Goal: Information Seeking & Learning: Learn about a topic

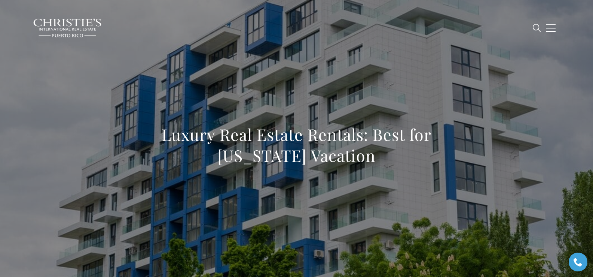
drag, startPoint x: 132, startPoint y: 136, endPoint x: 360, endPoint y: 157, distance: 228.9
click at [360, 157] on div "Luxury Real Estate Rentals: Best for Puerto Rico Vacation" at bounding box center [297, 149] width 524 height 225
copy h1 "Luxury Real Estate Rentals: Best for Puerto Rico Vacation"
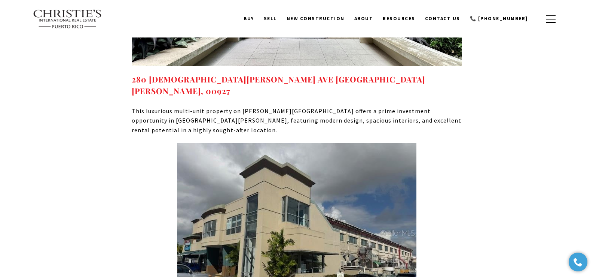
scroll to position [3104, 0]
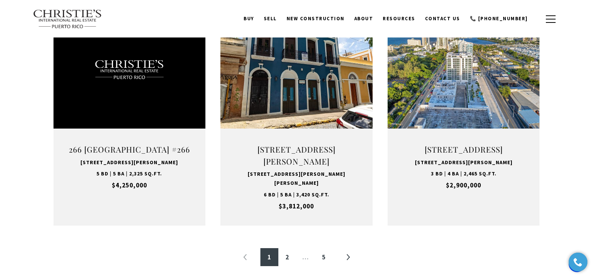
scroll to position [820, 0]
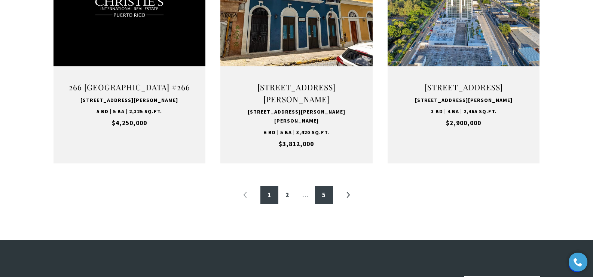
click at [323, 204] on link "5" at bounding box center [324, 195] width 18 height 18
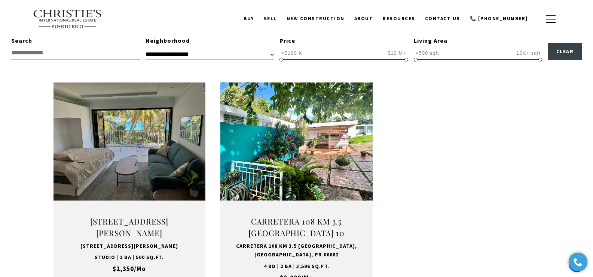
scroll to position [467, 0]
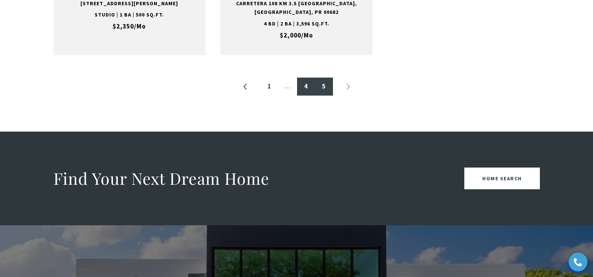
click at [308, 87] on link "4" at bounding box center [306, 86] width 18 height 18
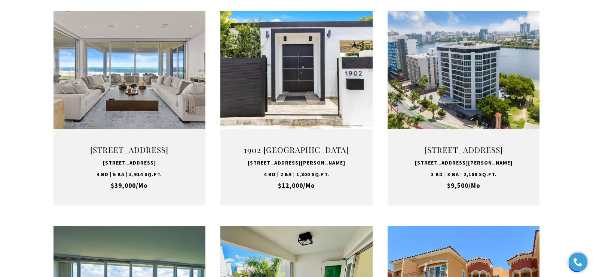
scroll to position [554, 0]
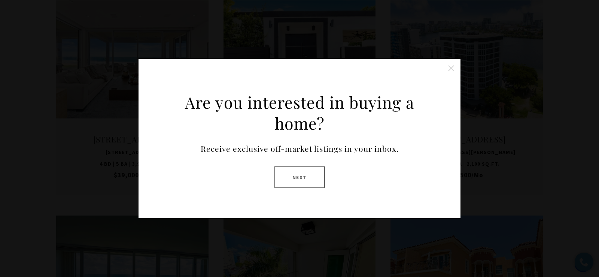
click at [451, 67] on button "Close this option" at bounding box center [451, 68] width 15 height 15
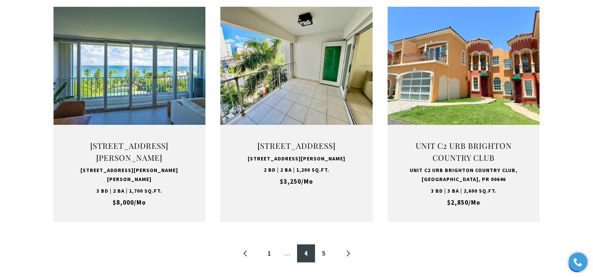
scroll to position [765, 0]
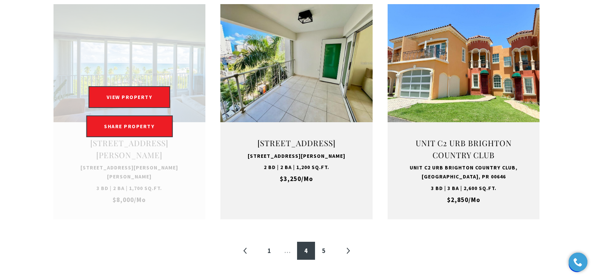
click at [128, 179] on link "Open this option" at bounding box center [130, 111] width 152 height 215
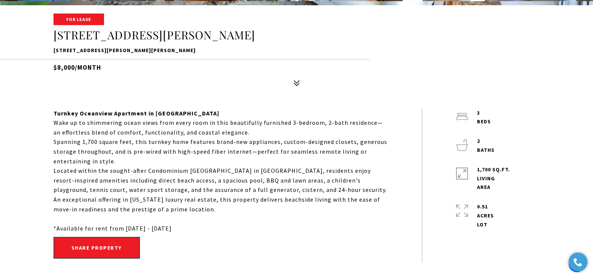
scroll to position [280, 0]
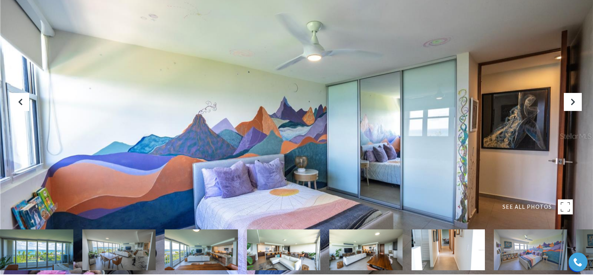
scroll to position [0, 0]
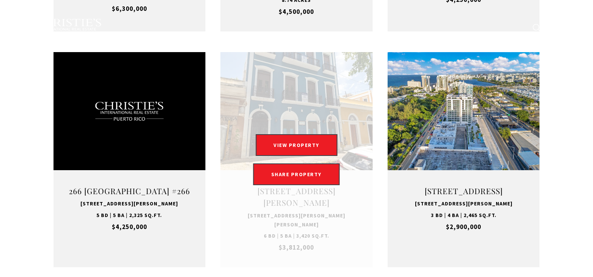
type input "**********"
type input "*********"
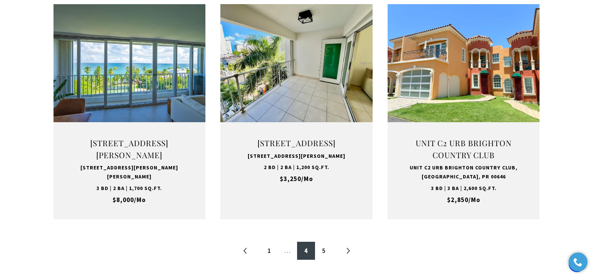
scroll to position [523, 0]
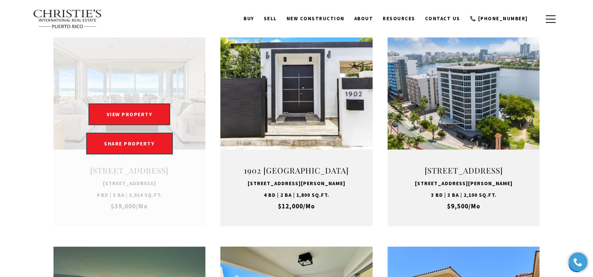
click at [83, 173] on link "Open this option" at bounding box center [130, 128] width 152 height 194
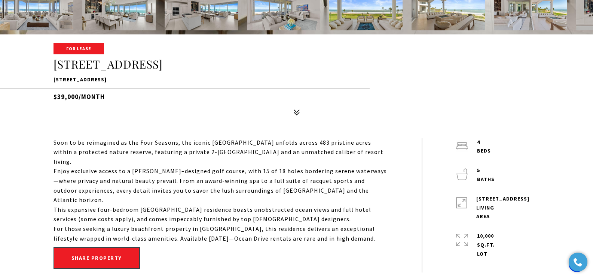
drag, startPoint x: 53, startPoint y: 77, endPoint x: 208, endPoint y: 81, distance: 155.4
click at [208, 81] on div "For Lease [STREET_ADDRESS] $39,000/month" at bounding box center [297, 81] width 524 height 76
copy p "[STREET_ADDRESS]"
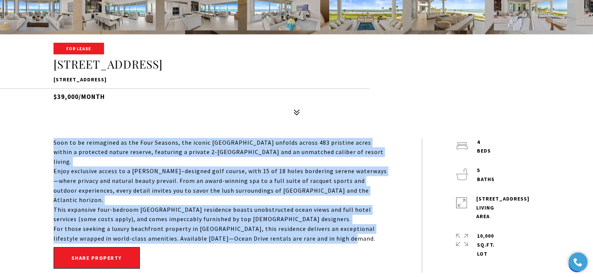
drag, startPoint x: 54, startPoint y: 144, endPoint x: 352, endPoint y: 239, distance: 312.5
click at [352, 239] on div "Soon to be reimagined as the Four Seasons, the iconic St. Regis Bahia Beach Res…" at bounding box center [221, 191] width 335 height 106
copy div "Soon to be reimagined as the Four Seasons, the iconic St. Regis Bahia Beach Res…"
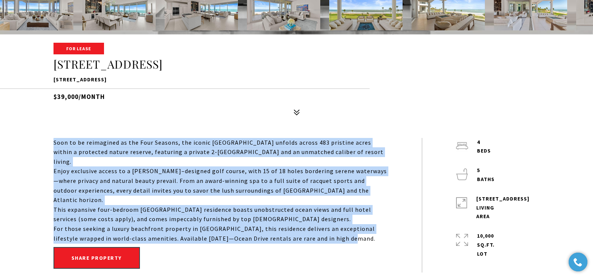
drag, startPoint x: 52, startPoint y: 79, endPoint x: 208, endPoint y: 74, distance: 156.5
click at [208, 74] on div "For Lease 7000 BAHIA BEACH BLVD #1302 7000 BAHIA BEACH BLVD #1302, RIO GRANDE, …" at bounding box center [297, 81] width 524 height 76
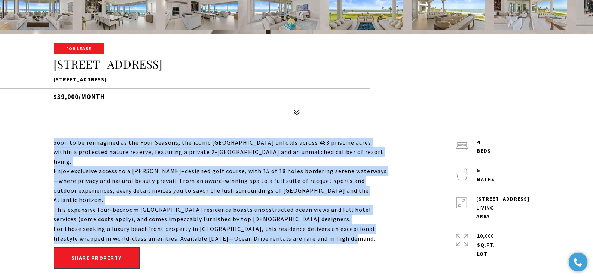
copy p "[STREET_ADDRESS]"
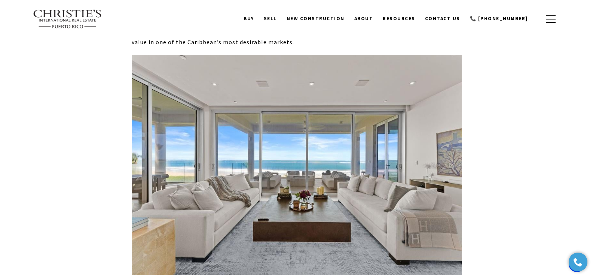
scroll to position [2743, 0]
